Goal: Use online tool/utility: Utilize a website feature to perform a specific function

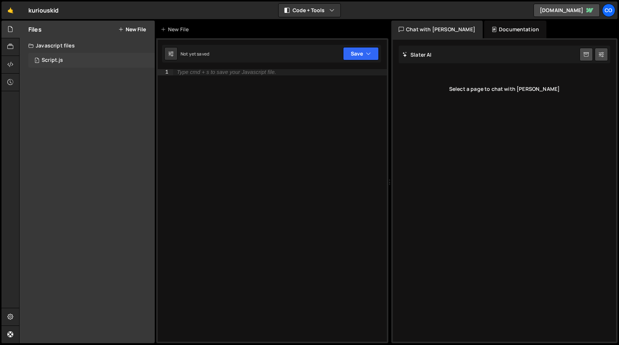
click at [61, 61] on div "Script.js" at bounding box center [52, 60] width 21 height 7
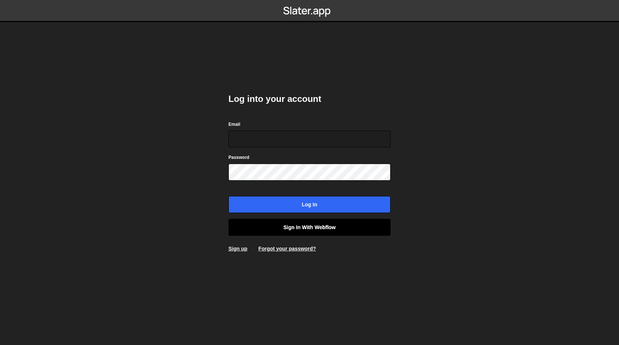
click at [304, 230] on link "Sign in with Webflow" at bounding box center [309, 227] width 162 height 17
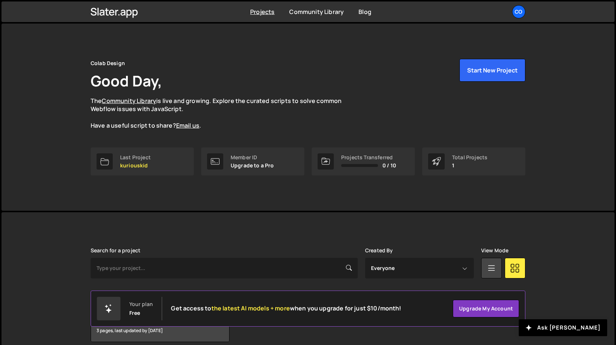
scroll to position [34, 0]
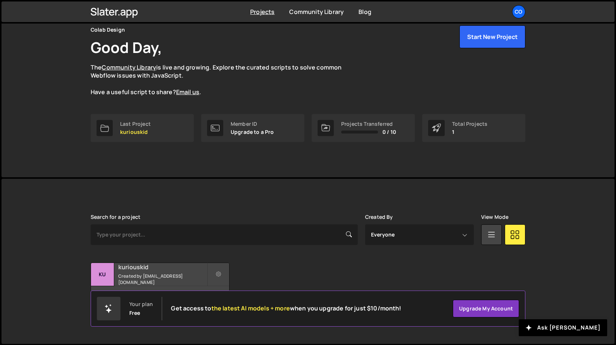
click at [141, 271] on h2 "kuriouskid" at bounding box center [162, 267] width 89 height 8
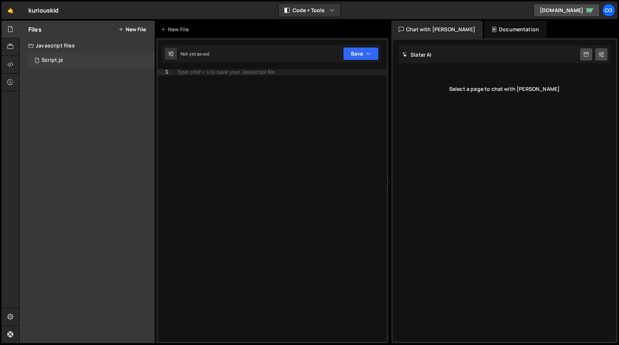
click at [73, 59] on div "1 Script.js 0" at bounding box center [91, 60] width 126 height 15
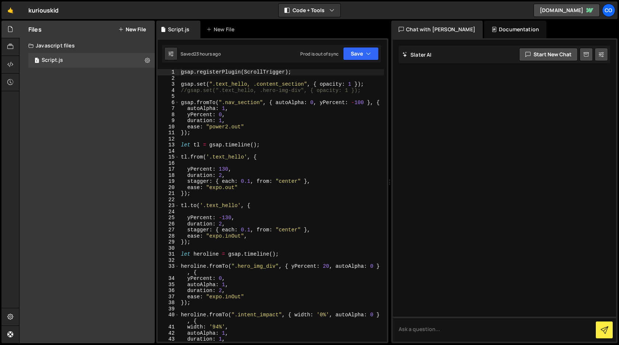
type textarea "autoAlpha: 1,"
click at [323, 111] on div "gsap . registerPlugin ( ScrollTrigger ) ; gsap . set ( ".text_hello, .content_s…" at bounding box center [281, 211] width 204 height 285
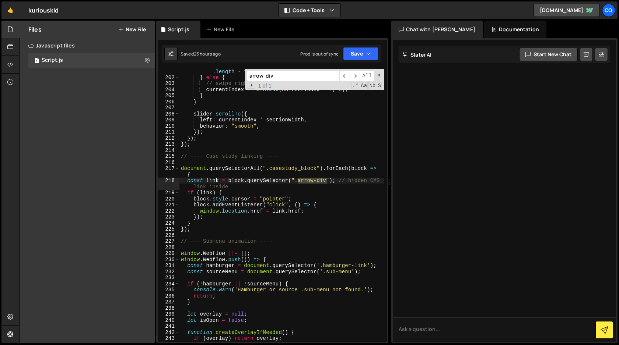
scroll to position [1277, 0]
type input "arrow-div"
click at [198, 232] on div "currentIndex = Math . min ( currentIndex + 1 , sections . length - 1 ) ; } else…" at bounding box center [281, 207] width 204 height 291
click at [379, 76] on span at bounding box center [378, 75] width 5 height 5
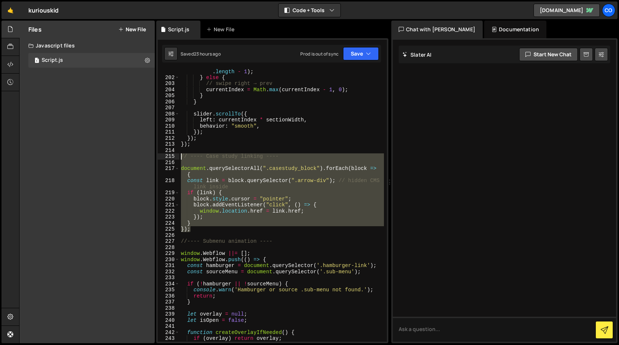
drag, startPoint x: 195, startPoint y: 229, endPoint x: 173, endPoint y: 157, distance: 75.4
click at [173, 157] on div "}); 201 202 203 204 205 206 207 208 209 210 211 212 213 214 215 216 217 218 219…" at bounding box center [272, 205] width 229 height 273
type textarea "});"
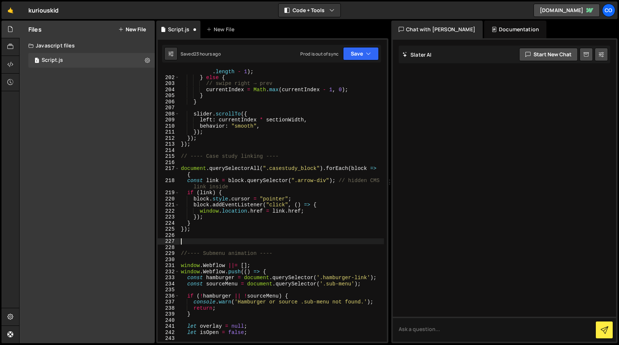
paste textarea "});"
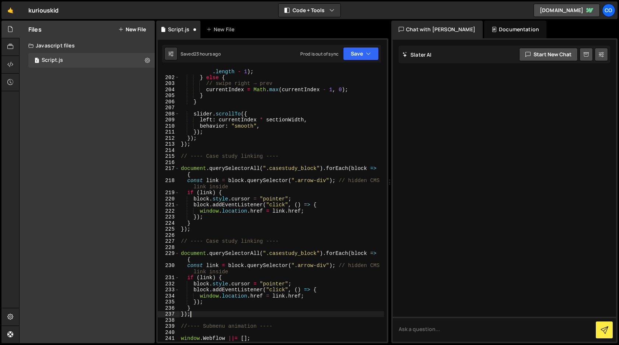
click at [215, 242] on div "currentIndex = Math . min ( currentIndex + 1 , sections . length - 1 ) ; } else…" at bounding box center [281, 207] width 204 height 291
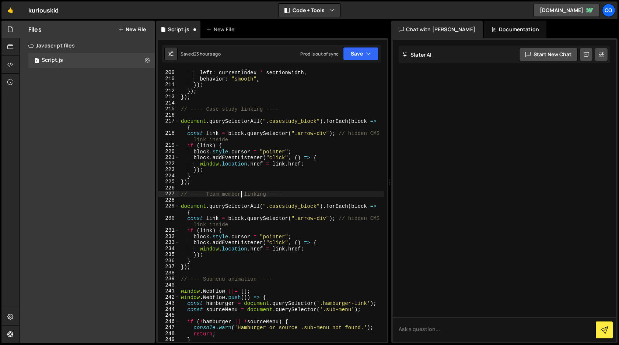
scroll to position [1325, 0]
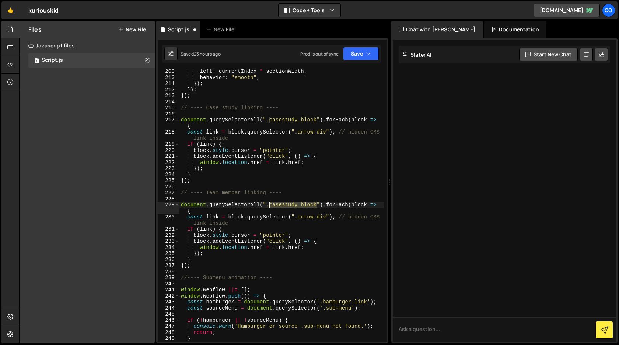
drag, startPoint x: 317, startPoint y: 206, endPoint x: 271, endPoint y: 207, distance: 46.0
click at [271, 207] on div "left : currentIndex * sectionWidth , behavior : "smooth" , }) ; }) ; }) ; // --…" at bounding box center [281, 210] width 204 height 285
click at [316, 205] on div "left : currentIndex * sectionWidth , behavior : "smooth" , }) ; }) ; }) ; // --…" at bounding box center [281, 205] width 204 height 273
drag, startPoint x: 317, startPoint y: 205, endPoint x: 271, endPoint y: 205, distance: 45.7
click at [271, 205] on div "left : currentIndex * sectionWidth , behavior : "smooth" , }) ; }) ; }) ; // --…" at bounding box center [281, 210] width 204 height 285
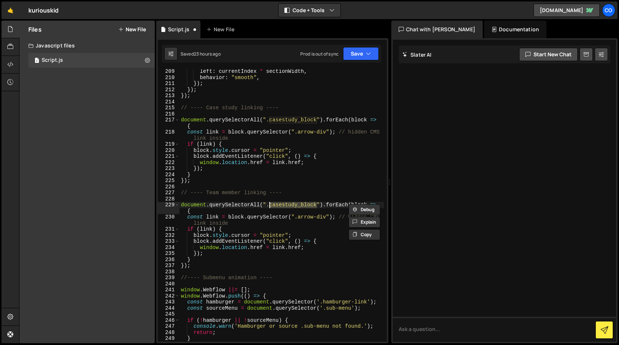
paste textarea "team-member"
type textarea "document.querySelectorAll(".team-member").forEach(block => {"
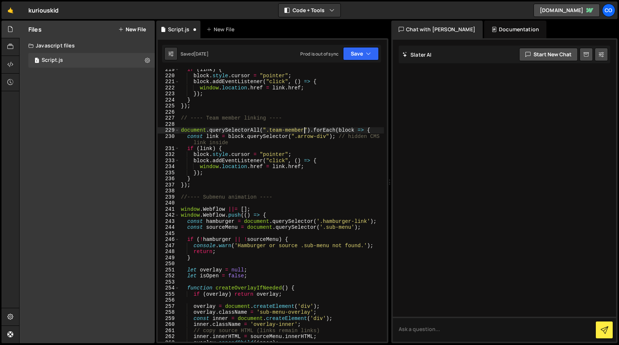
scroll to position [1405, 0]
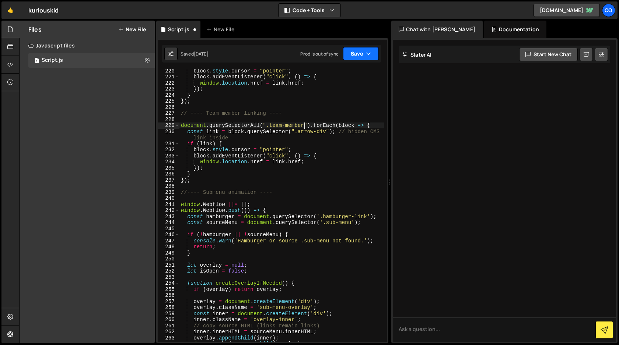
click at [356, 59] on button "Save" at bounding box center [361, 53] width 36 height 13
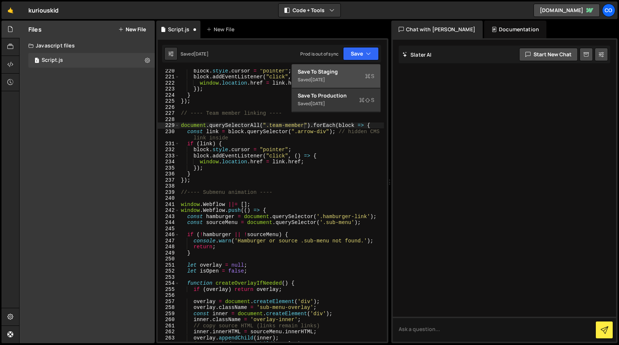
click at [348, 75] on div "Saved [DATE]" at bounding box center [336, 79] width 77 height 9
